Goal: Information Seeking & Learning: Learn about a topic

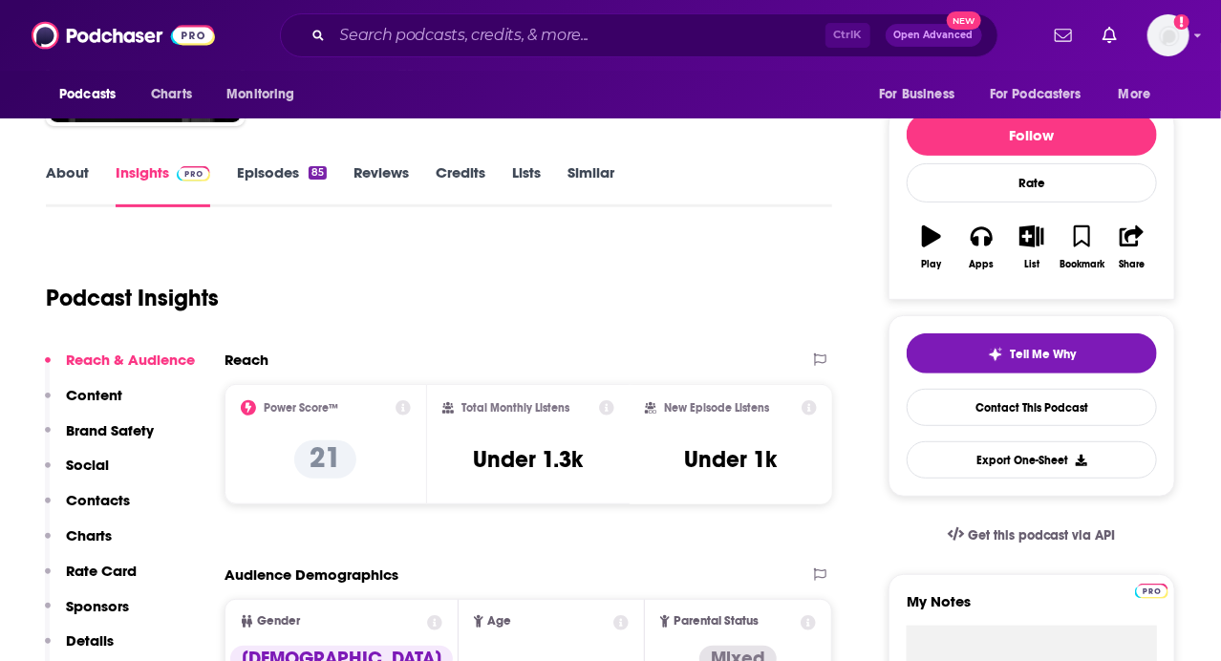
scroll to position [302, 0]
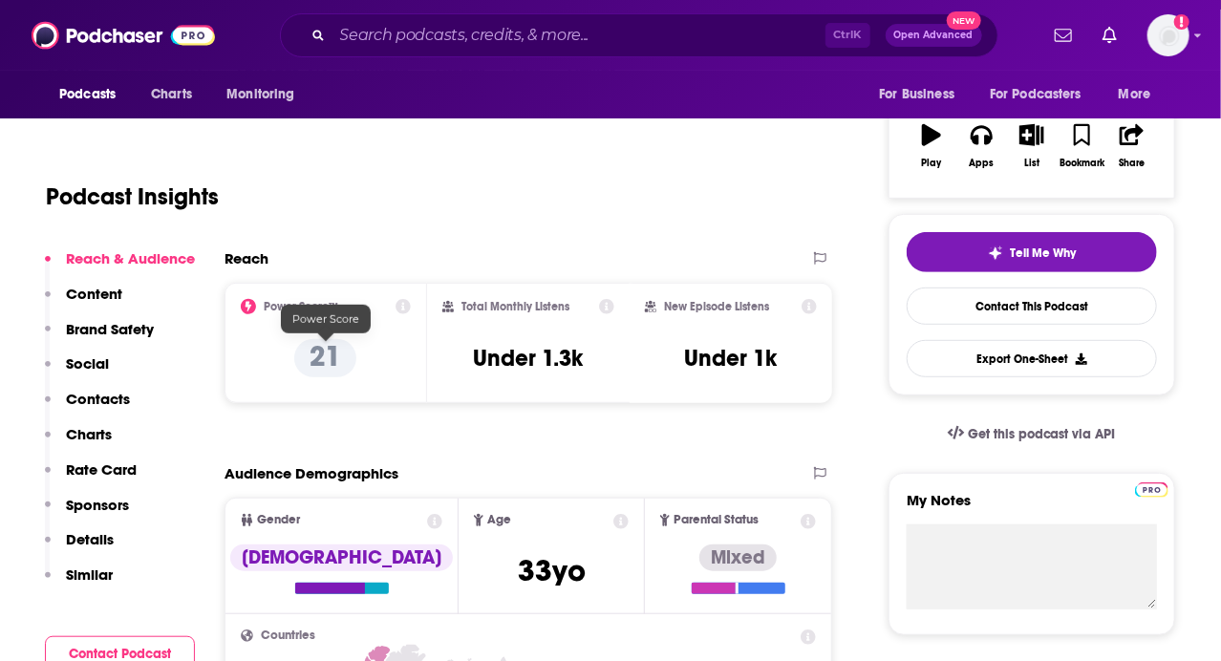
click at [312, 360] on p "21" at bounding box center [325, 358] width 62 height 38
click at [400, 311] on icon at bounding box center [403, 306] width 15 height 15
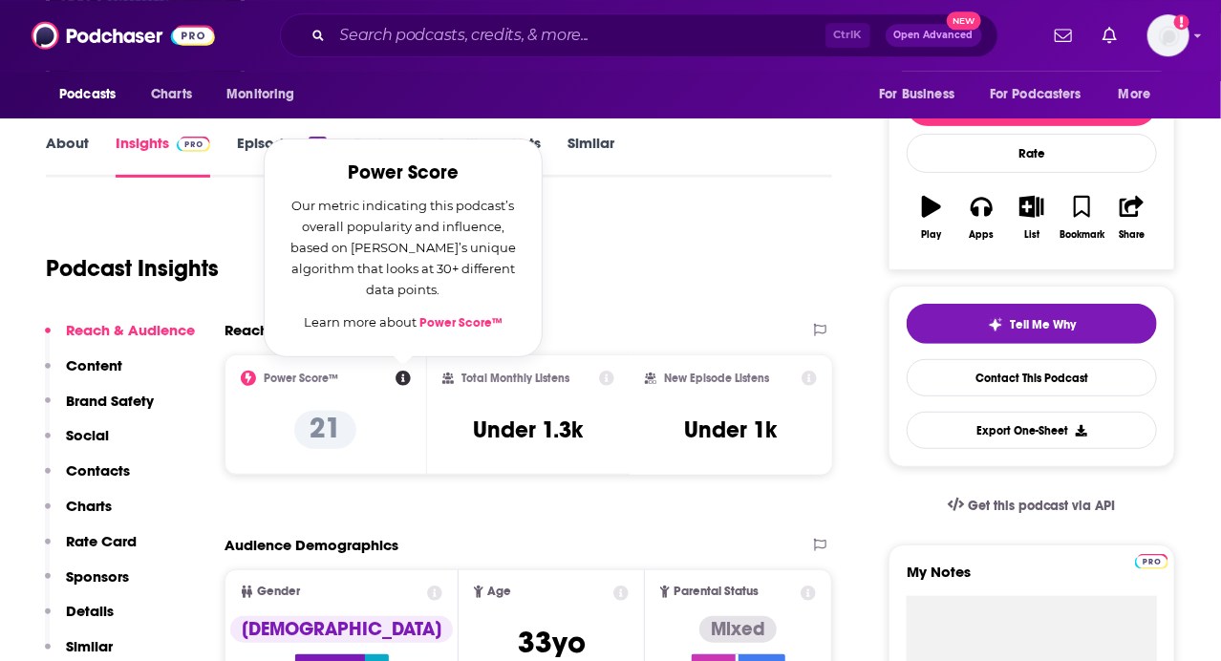
scroll to position [201, 0]
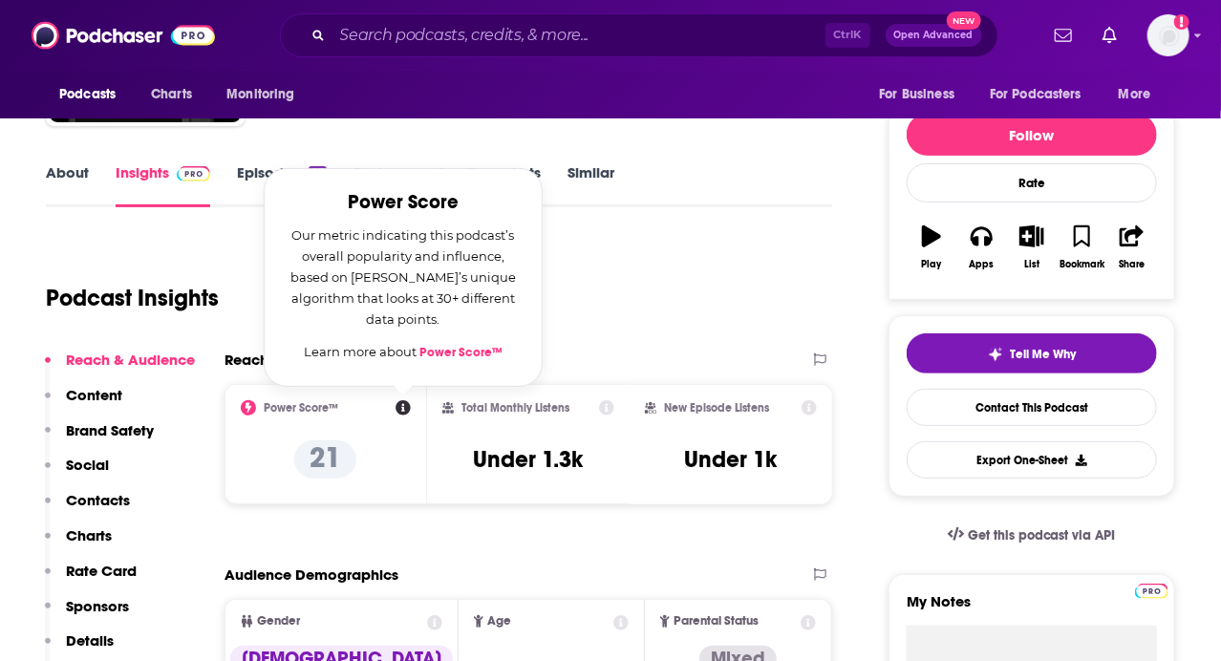
click at [697, 268] on div "Podcast Insights" at bounding box center [431, 286] width 771 height 97
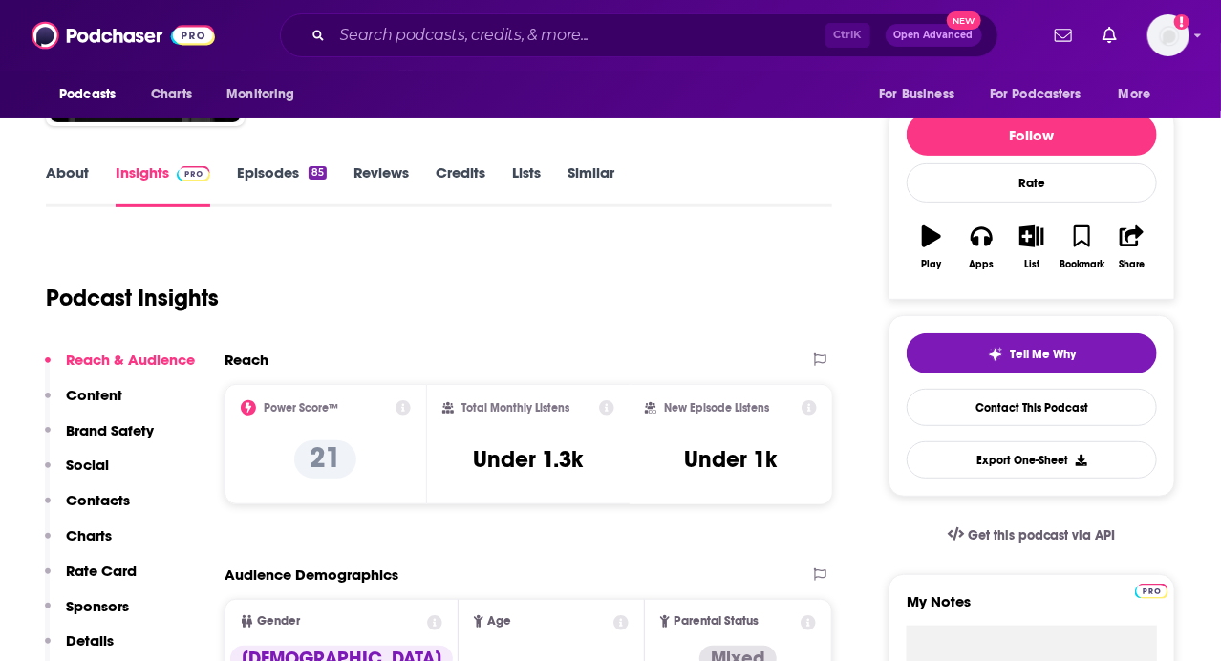
click at [59, 169] on link "About" at bounding box center [67, 185] width 43 height 44
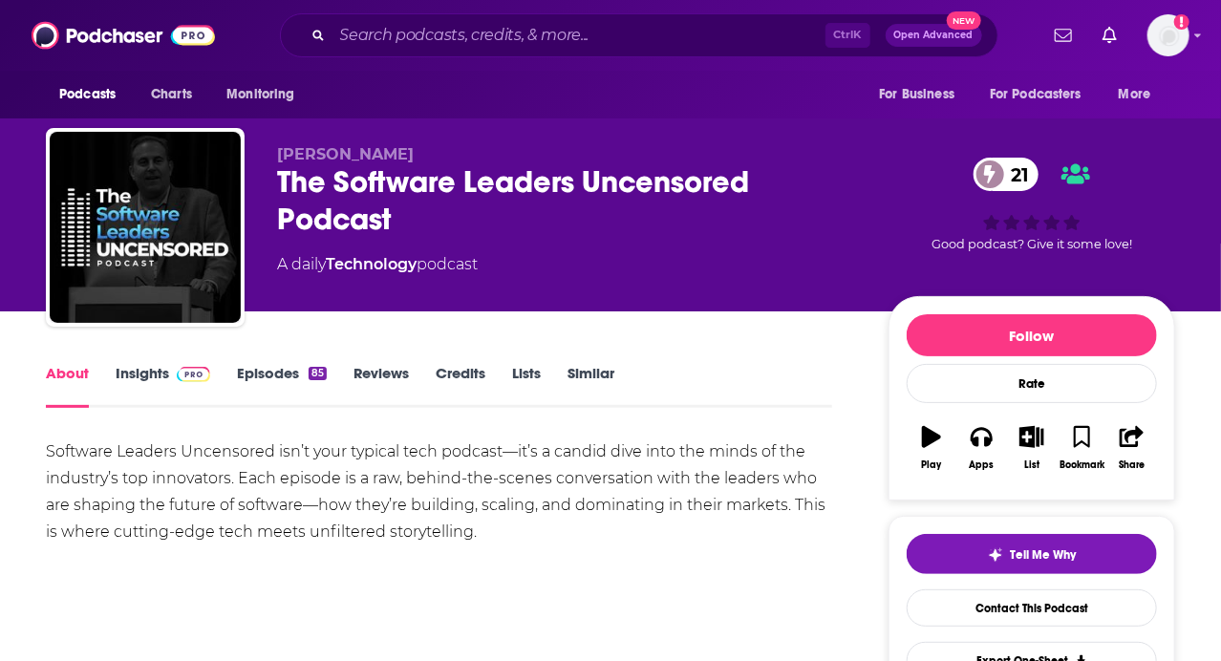
click at [144, 375] on link "Insights" at bounding box center [163, 386] width 95 height 44
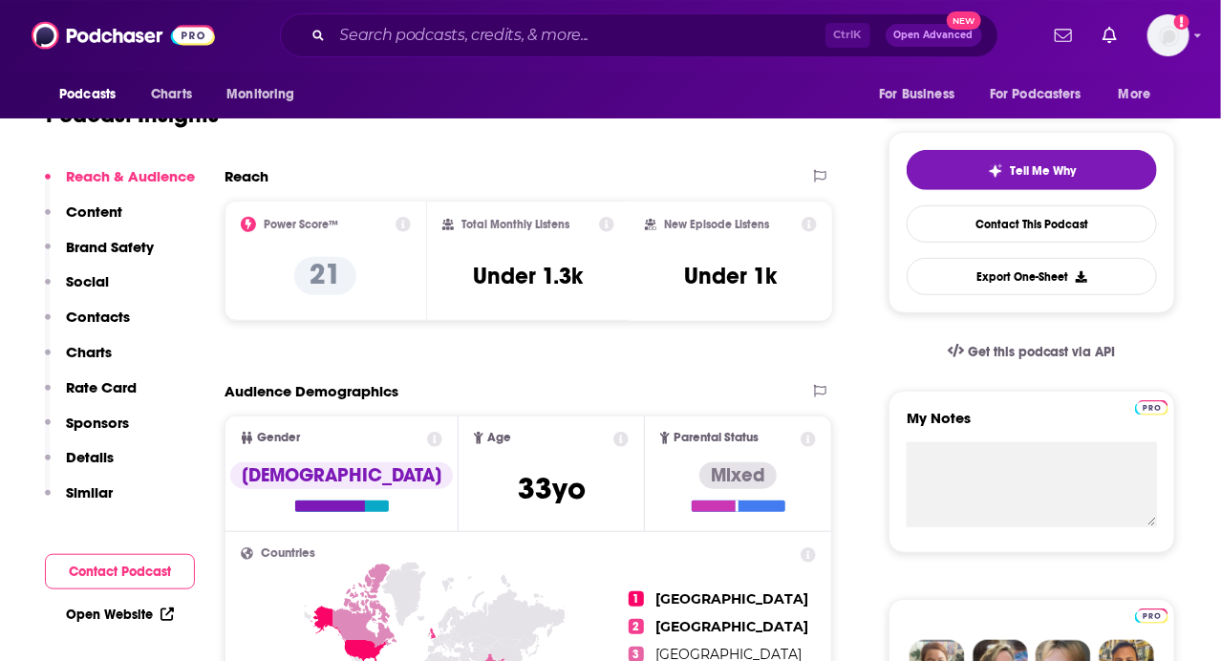
scroll to position [302, 0]
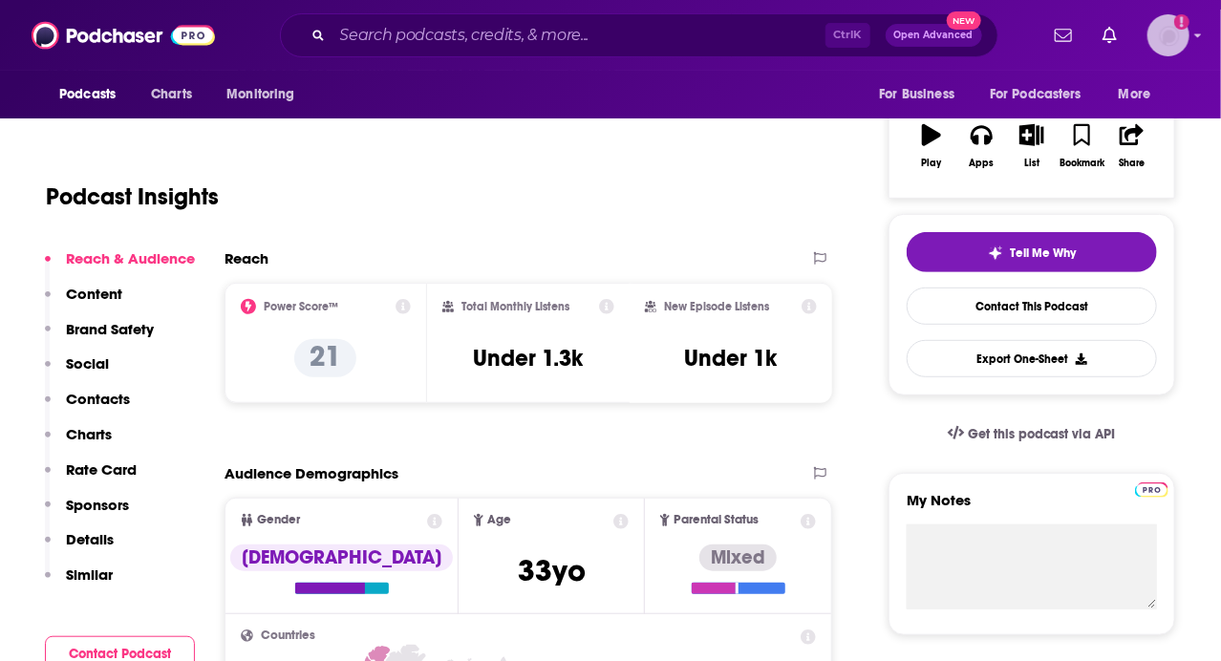
click at [1185, 23] on icon "Add a profile image" at bounding box center [1182, 21] width 15 height 15
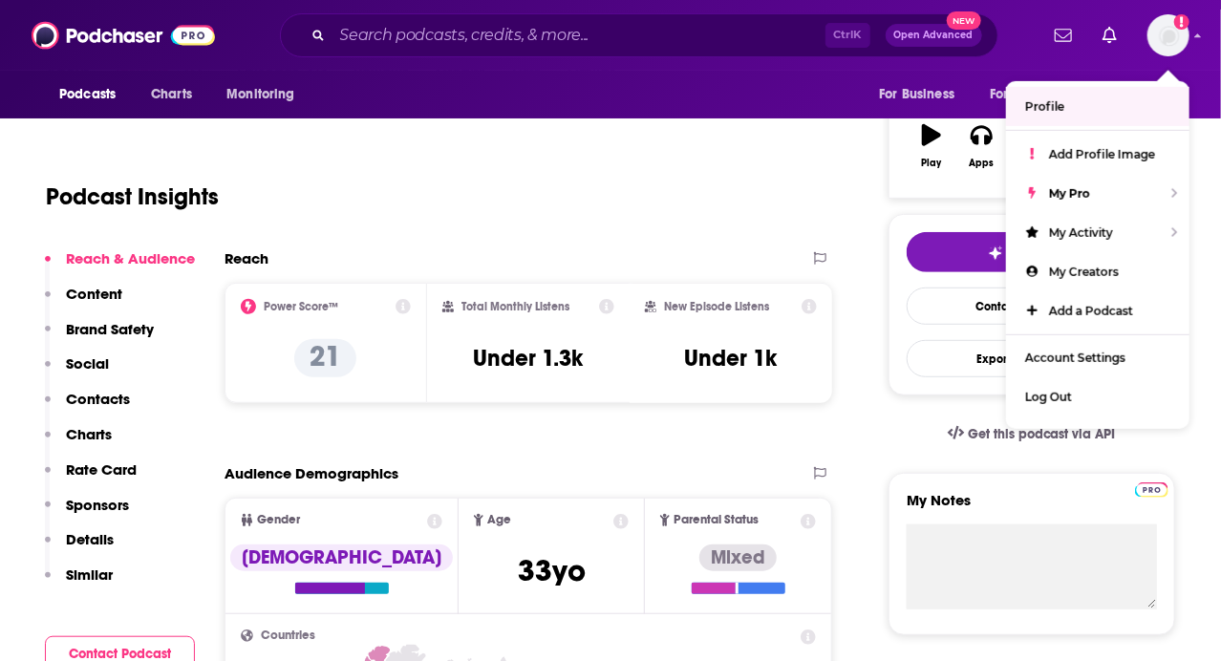
click at [624, 205] on div "Podcast Insights" at bounding box center [431, 185] width 771 height 97
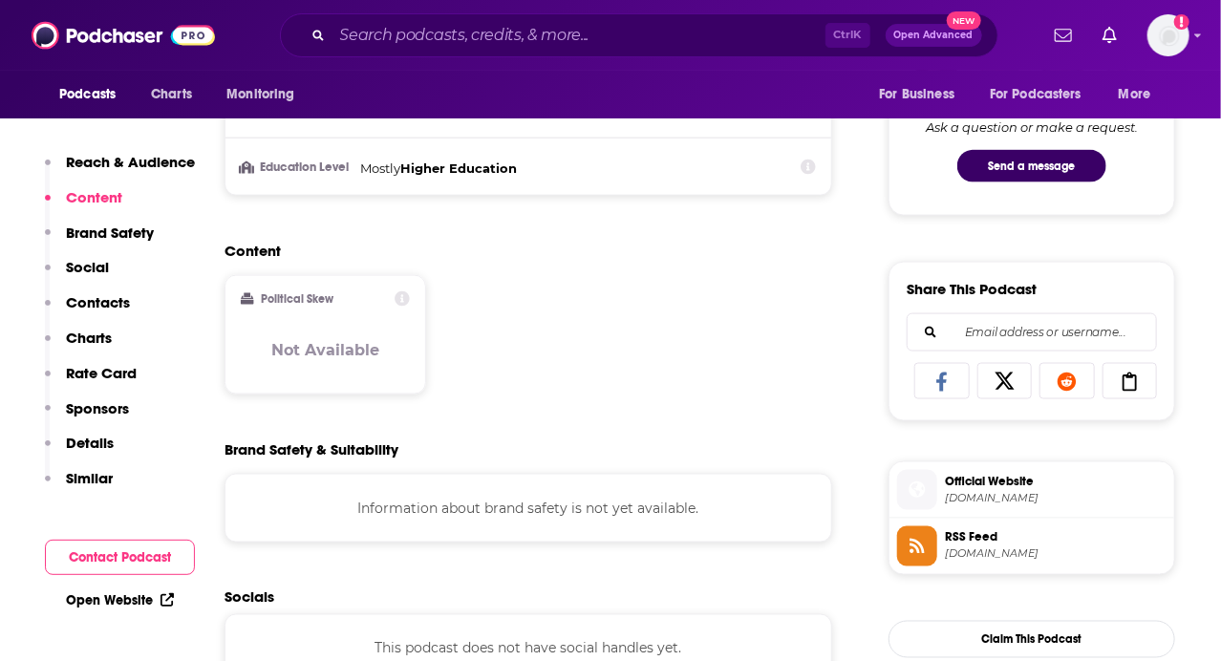
scroll to position [201, 0]
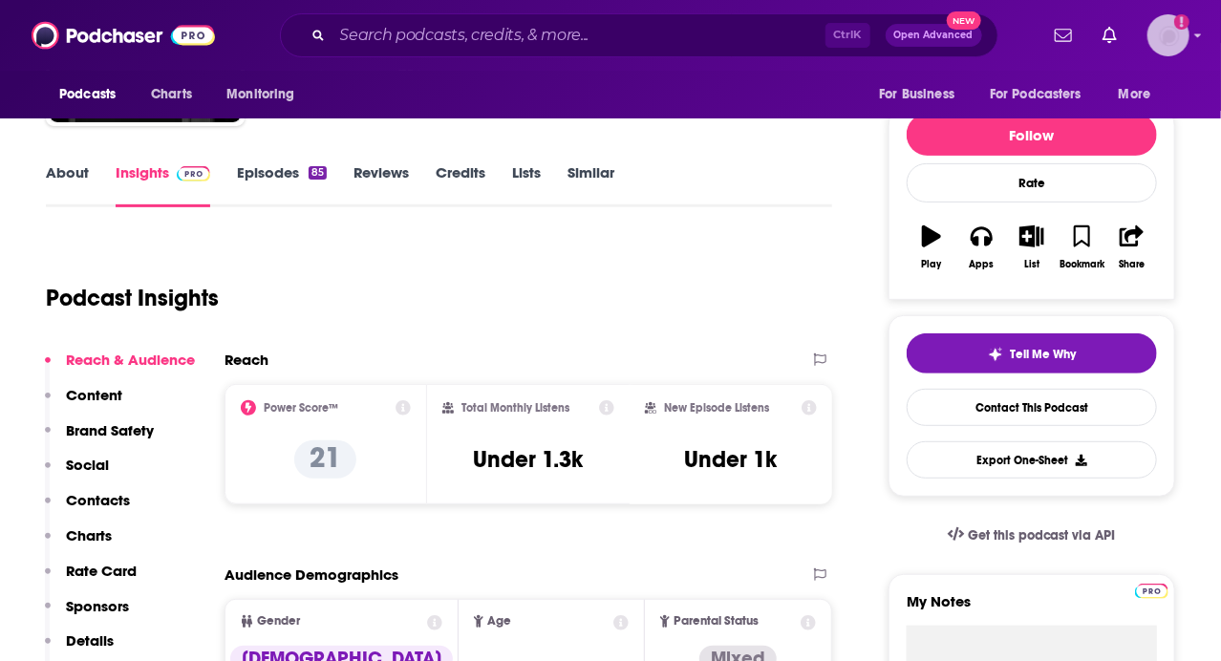
click at [1180, 38] on img "Logged in as kkitamorn" at bounding box center [1169, 35] width 42 height 42
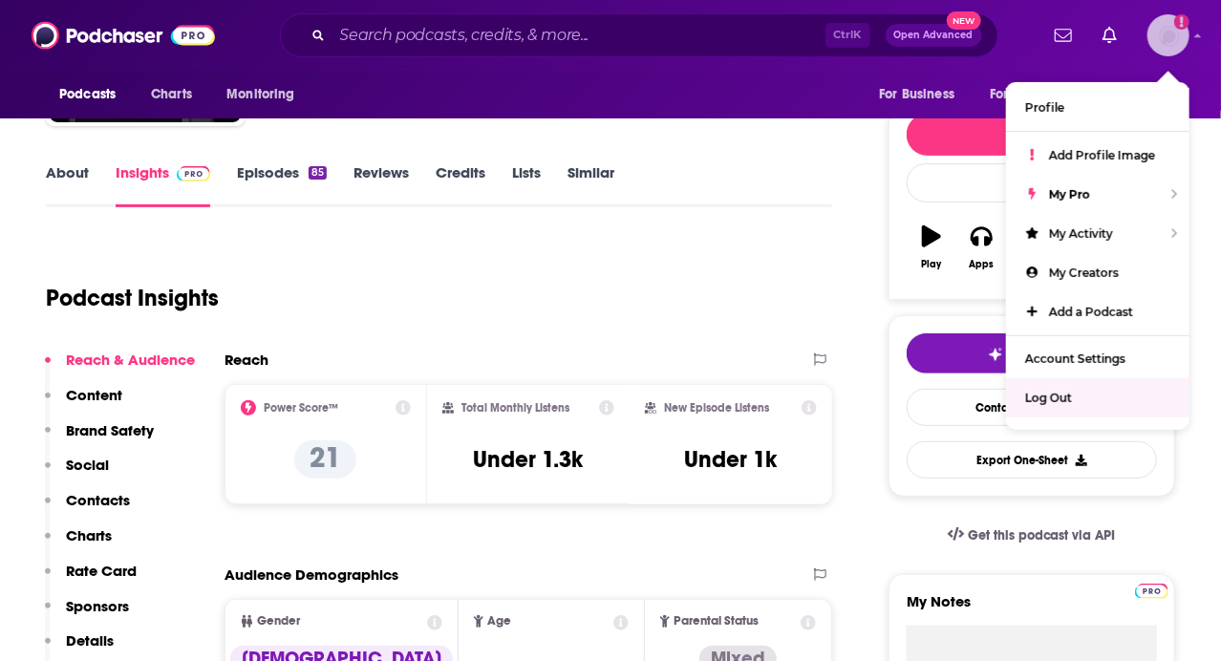
click at [1037, 391] on span "Log Out" at bounding box center [1049, 398] width 47 height 14
